Goal: Task Accomplishment & Management: Manage account settings

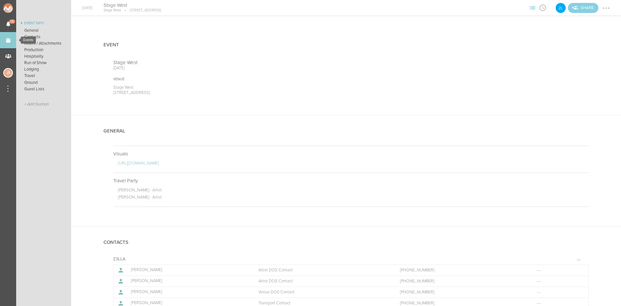
scroll to position [582, 0]
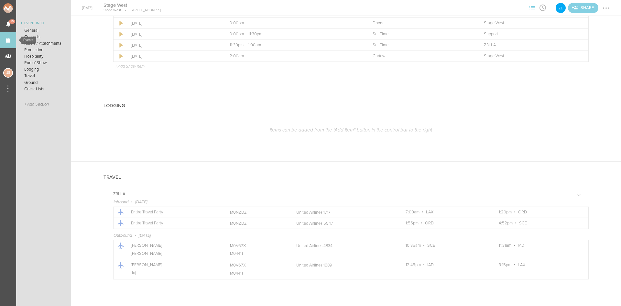
click at [7, 39] on link "Events" at bounding box center [8, 40] width 16 height 16
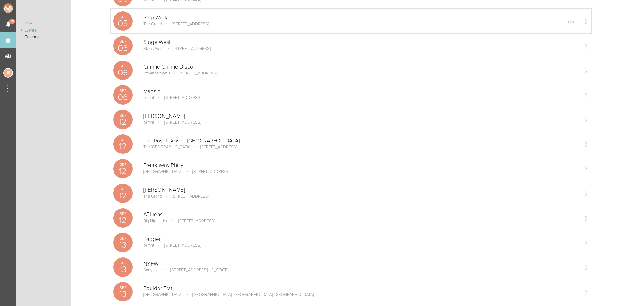
scroll to position [291, 0]
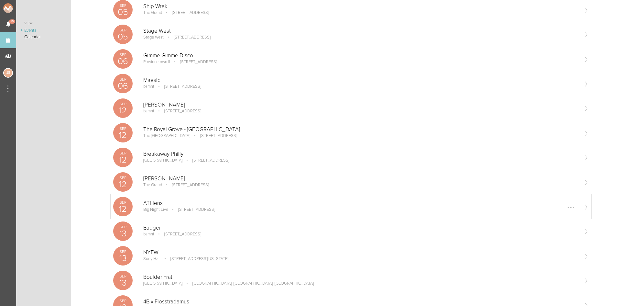
click at [170, 204] on p "ATLiens" at bounding box center [360, 203] width 435 height 6
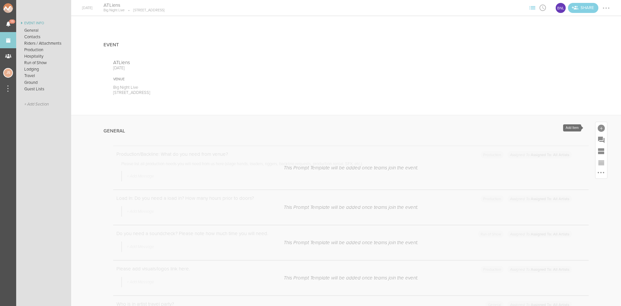
click at [598, 129] on div at bounding box center [601, 128] width 7 height 7
click at [504, 229] on icon at bounding box center [510, 227] width 13 height 13
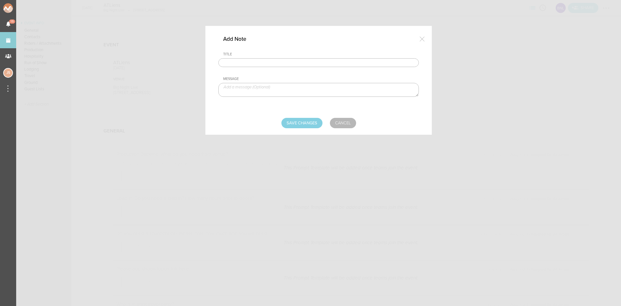
click at [306, 62] on input "text" at bounding box center [318, 62] width 200 height 9
type input "Travel Party"
click at [265, 91] on textarea at bounding box center [318, 90] width 200 height 14
paste textarea "ATLiens 1&2 - Artist, Malcolm Waldek - TM/PM/MGMT, Gabriel Bandril - Media"
click at [261, 86] on textarea "ATLiens 1&2 - Artist, Malcolm Waldek - TM/PM/MGMT, Gabriel Bandril - Media" at bounding box center [318, 90] width 200 height 14
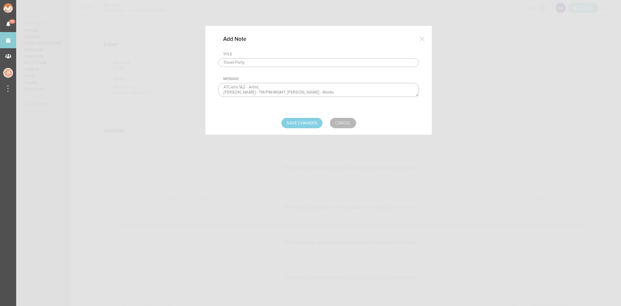
click at [267, 89] on textarea "ATLiens 1&2 - Artist, Malcolm Waldek - TM/PM/MGMT, Gabriel Bandril - Media" at bounding box center [318, 90] width 200 height 14
click at [285, 92] on textarea "ATLiens 1&2 - Artist Malcolm Waldek - TM/PM/MGMT, Gabriel Bandril - Media" at bounding box center [318, 90] width 200 height 14
type textarea "ATLiens 1&2 - Artist Malcolm Waldek - TM/PM/MGMT Gabriel Bandril - Media"
click at [300, 122] on input "Save Changes" at bounding box center [301, 123] width 41 height 10
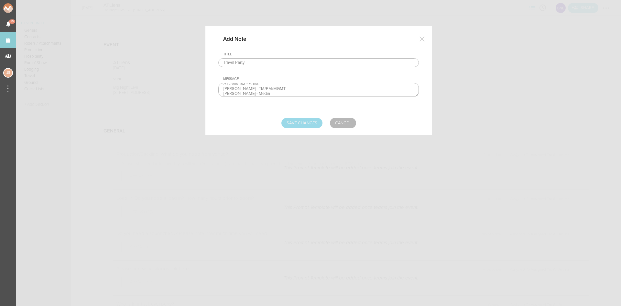
type input "Saving..."
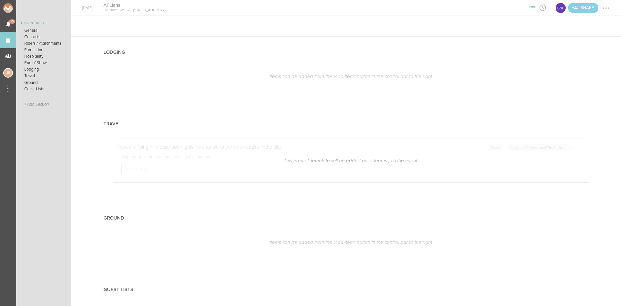
scroll to position [970, 0]
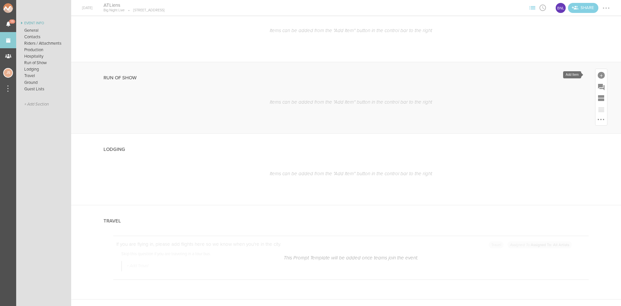
click at [598, 77] on div at bounding box center [601, 75] width 7 height 7
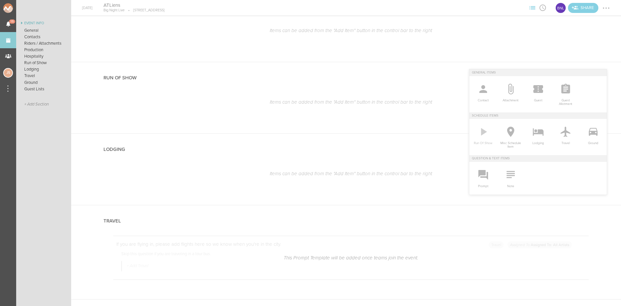
click at [485, 132] on link "Run Of Show" at bounding box center [482, 135] width 27 height 33
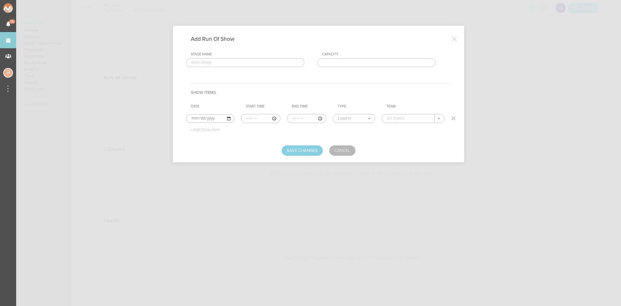
click at [247, 119] on input "time" at bounding box center [260, 118] width 39 height 9
click at [245, 119] on input "time" at bounding box center [260, 118] width 39 height 9
type input "21:30"
select select "Doors"
click at [397, 131] on div "Big Night Live" at bounding box center [407, 128] width 41 height 11
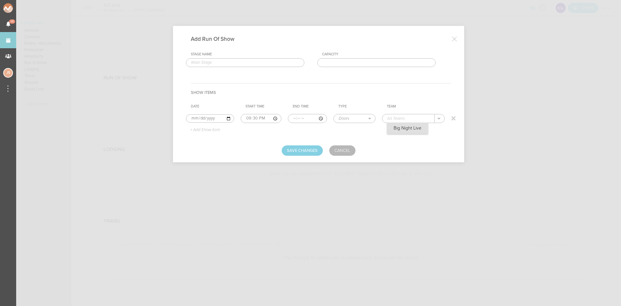
type input "Big Night Live"
click at [202, 130] on p "+ Add Show Item" at bounding box center [202, 129] width 35 height 5
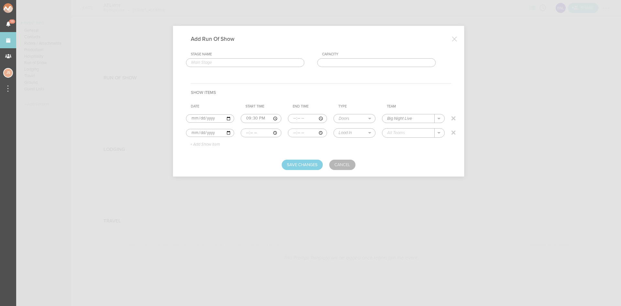
click at [246, 133] on input "time" at bounding box center [261, 132] width 40 height 9
click at [248, 132] on input "time" at bounding box center [261, 132] width 40 height 9
type input "00:40"
type input "00:45"
select select "Changeover"
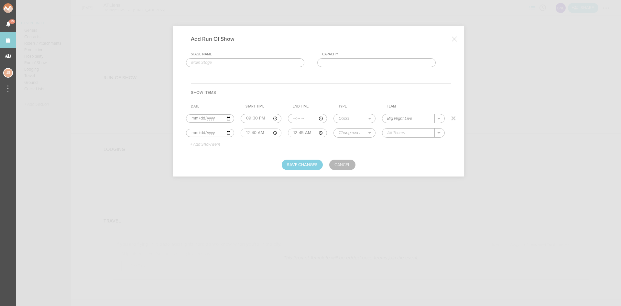
click at [217, 143] on p "+ Add Show Item" at bounding box center [202, 144] width 35 height 5
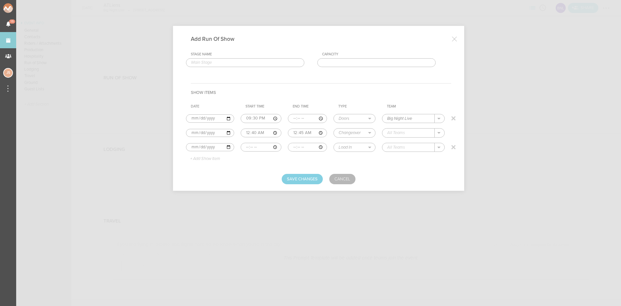
click at [248, 146] on input "time" at bounding box center [261, 147] width 40 height 9
type input "00:45"
type input "02:00"
select select "Set Time"
type input "S"
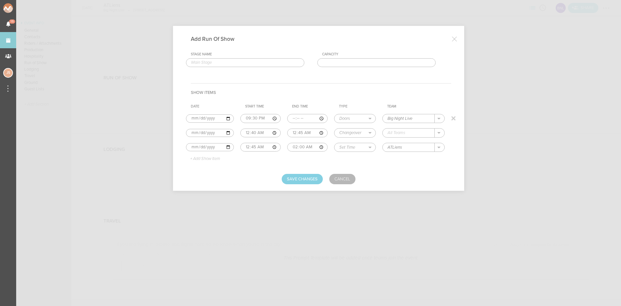
type input "ATLiens"
click at [192, 158] on p "+ Add Show Item" at bounding box center [202, 158] width 35 height 5
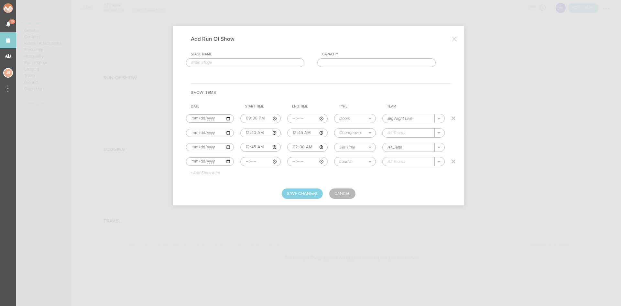
click at [246, 161] on input "time" at bounding box center [260, 161] width 40 height 9
click at [259, 161] on input "time" at bounding box center [260, 161] width 40 height 9
type input "02:00"
click at [357, 162] on select "Load In Soundcheck Line Check Programming Doors Set Time Changeover Curfew Load…" at bounding box center [354, 161] width 41 height 8
select select "Curfew"
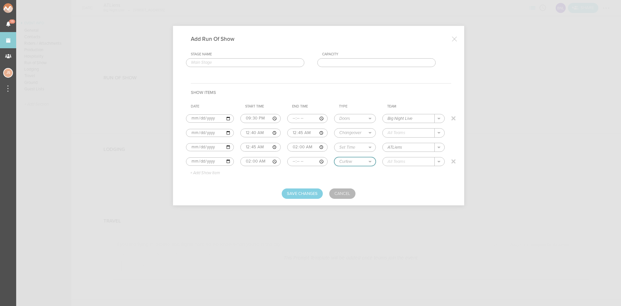
click at [334, 157] on select "Load In Soundcheck Line Check Programming Doors Set Time Changeover Curfew Load…" at bounding box center [354, 161] width 41 height 8
click at [394, 164] on input "text" at bounding box center [409, 161] width 52 height 8
click at [406, 176] on div "Big Night Live" at bounding box center [407, 171] width 41 height 11
type input "Big Night Live"
click at [289, 197] on button "Save Changes" at bounding box center [302, 193] width 41 height 10
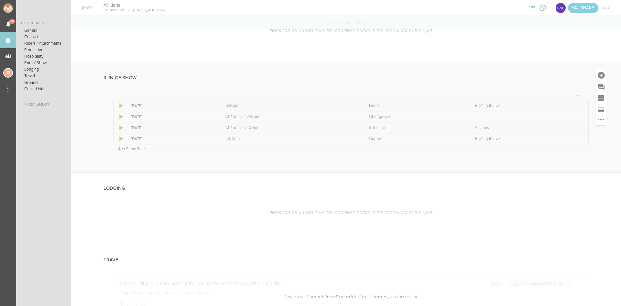
click at [129, 148] on p "+ Add Show Item" at bounding box center [130, 148] width 30 height 5
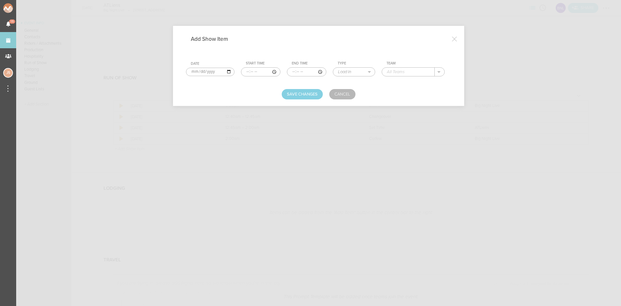
click at [248, 71] on input "time" at bounding box center [260, 71] width 39 height 9
type input "20:30"
type input "21:15"
select select "Soundcheck"
type input "ATLiens"
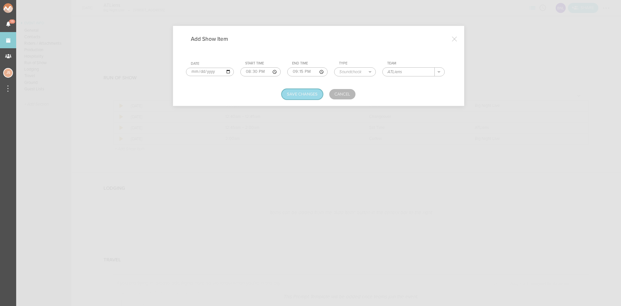
click at [289, 94] on button "Save Changes" at bounding box center [302, 94] width 41 height 10
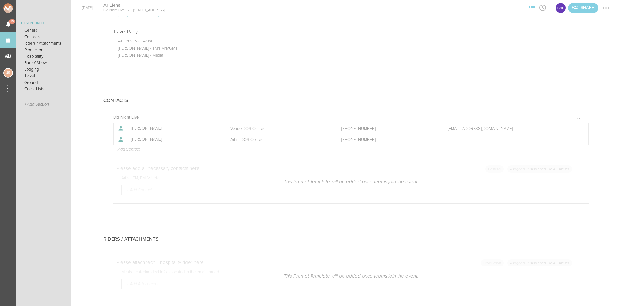
scroll to position [420, 0]
